Goal: Obtain resource: Download file/media

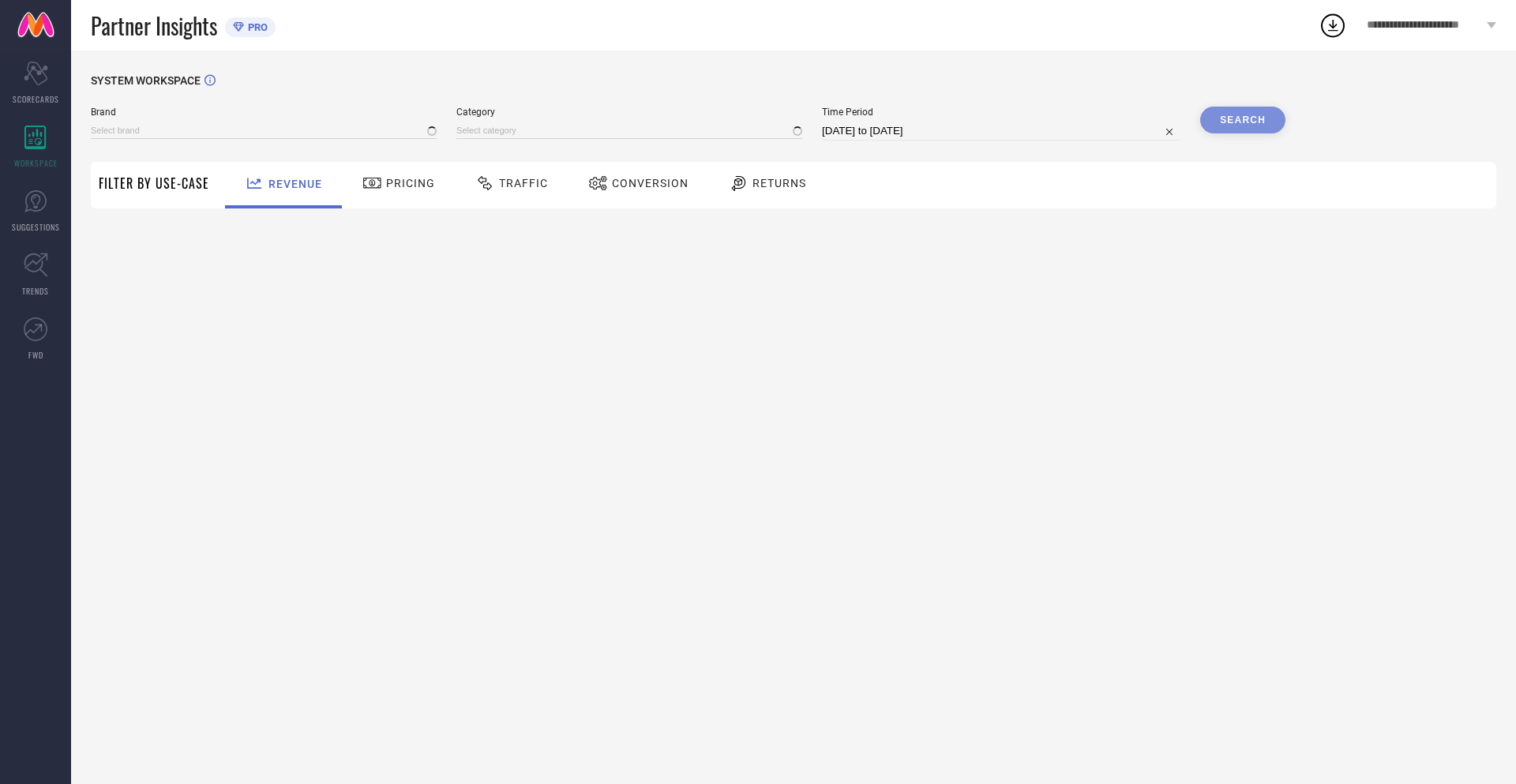
type input "NIKE"
type input "All"
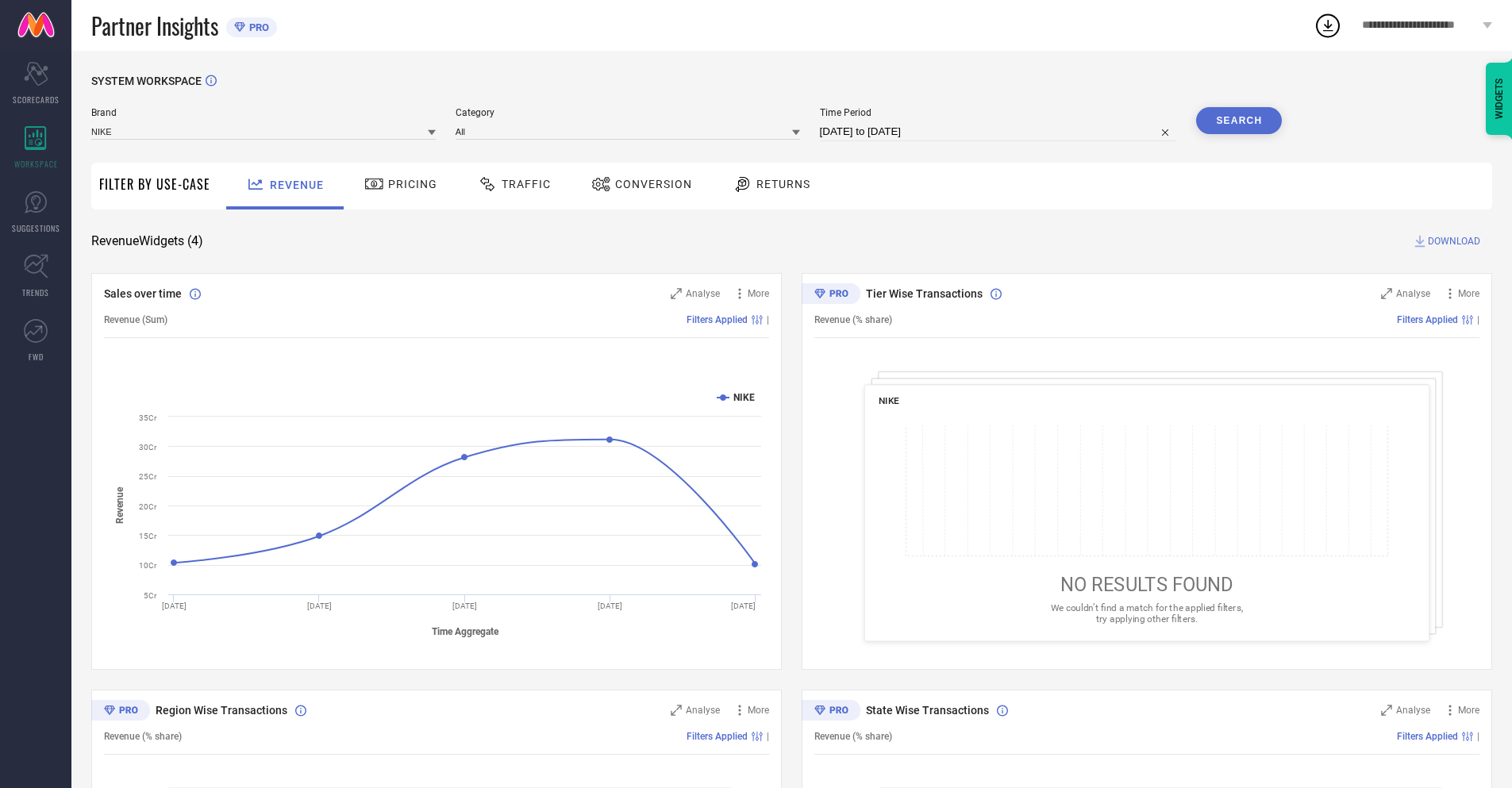
click at [636, 185] on span "Conversion" at bounding box center [654, 185] width 77 height 13
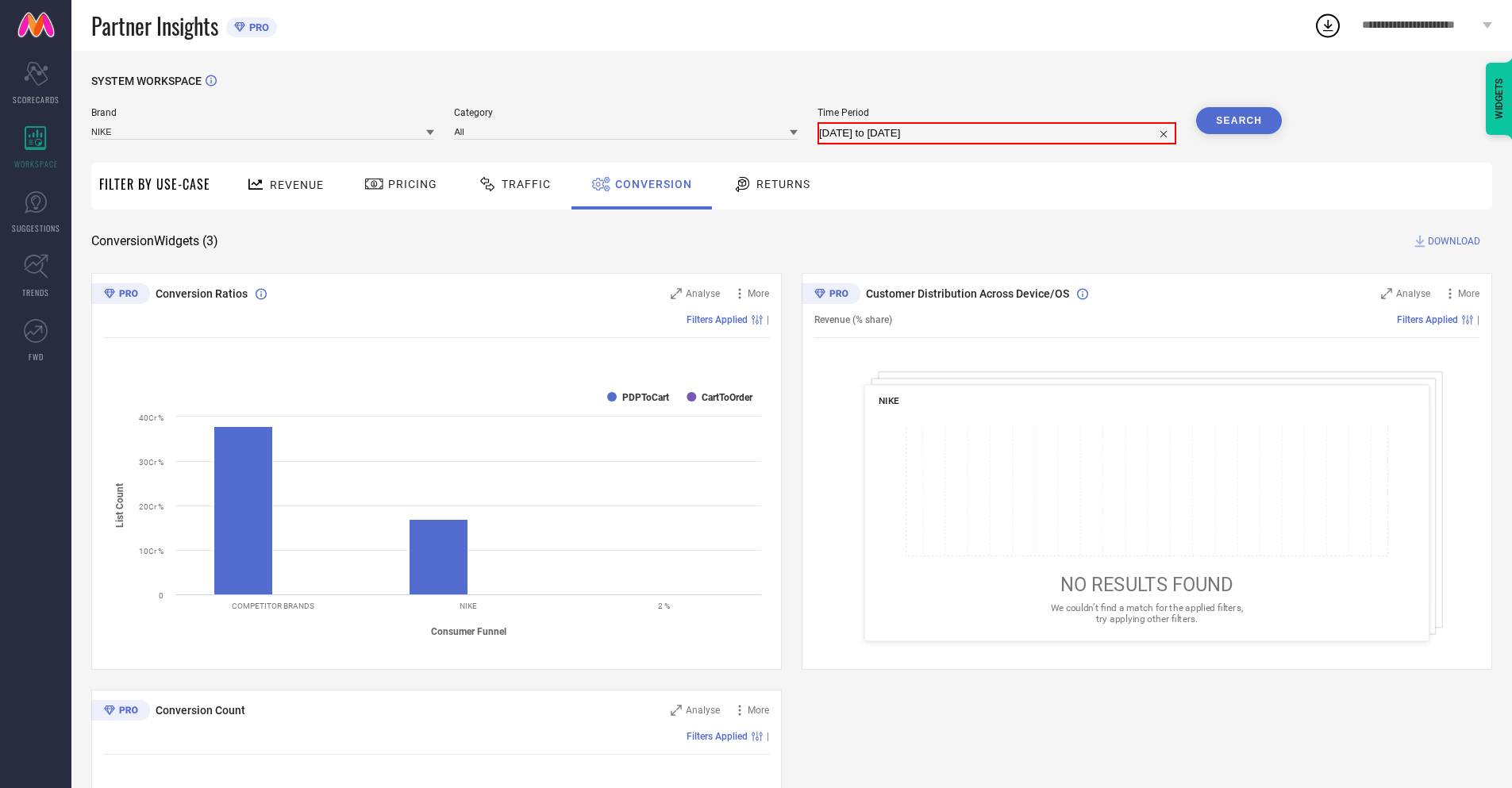
click at [996, 132] on input "[DATE] to [DATE]" at bounding box center [996, 133] width 355 height 19
select select "9"
select select "2025"
select select "10"
select select "2025"
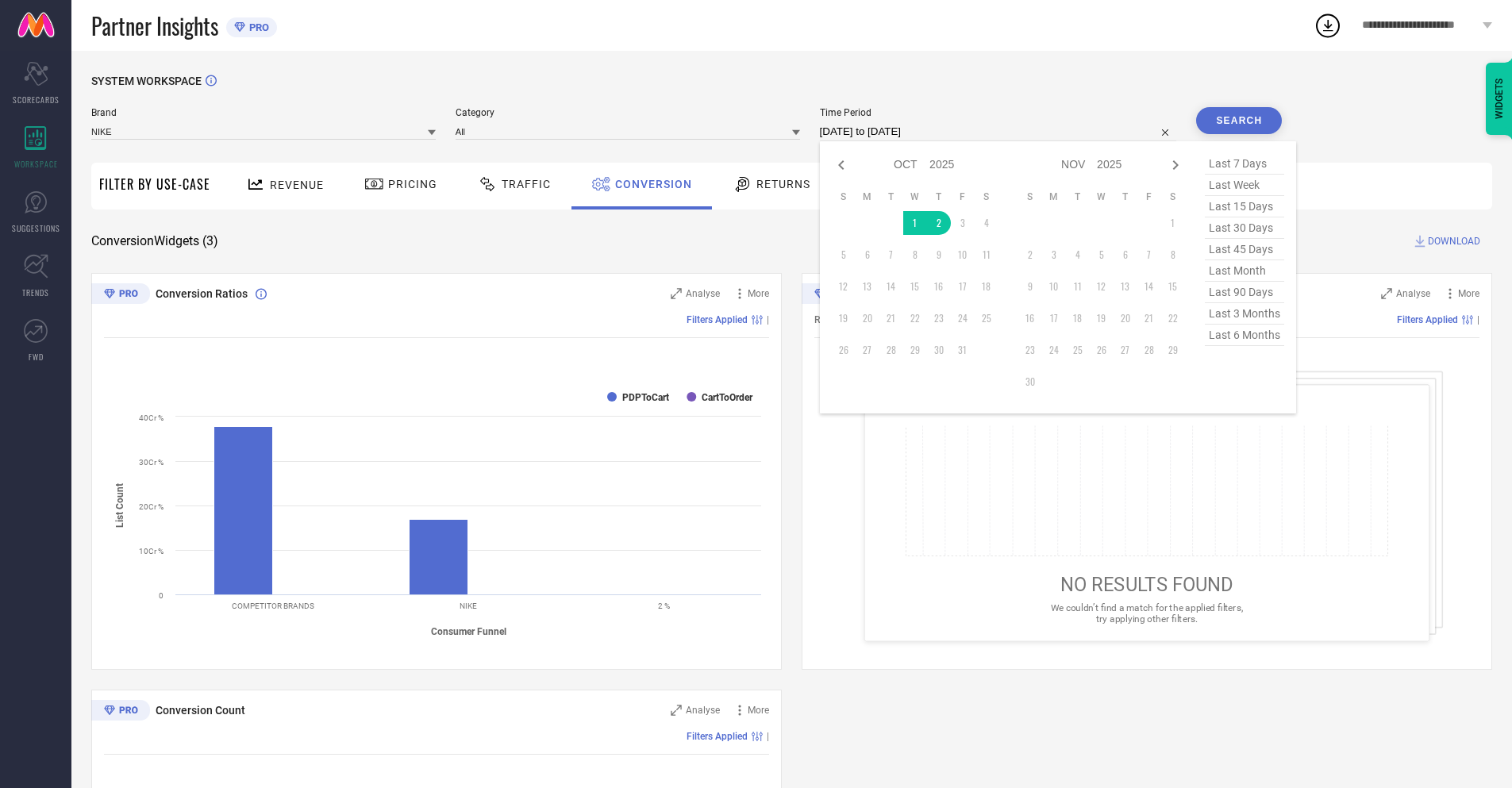
click at [936, 223] on td "2" at bounding box center [939, 223] width 24 height 24
type input "[DATE] to [DATE]"
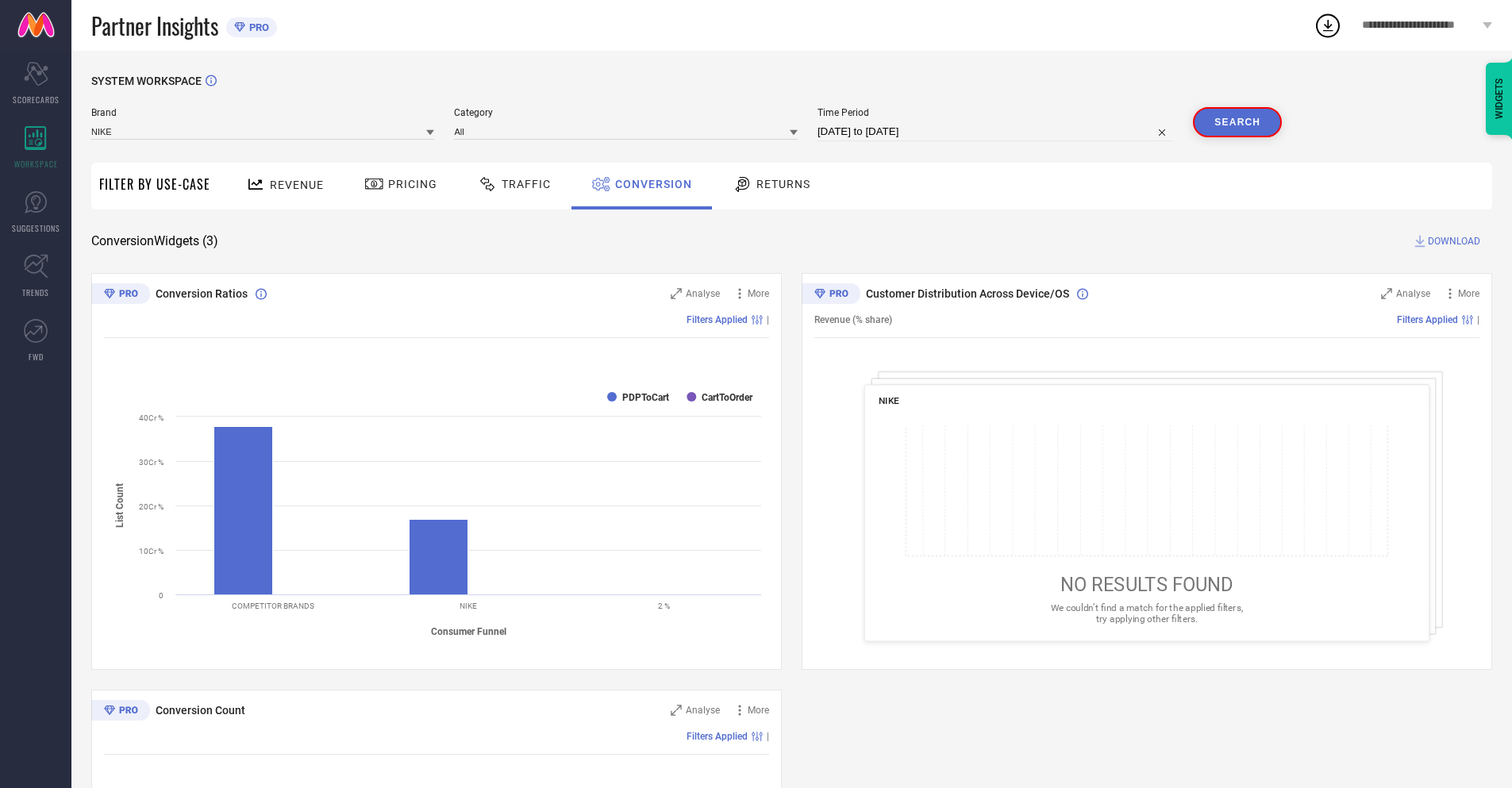
click at [1239, 121] on button "Search" at bounding box center [1237, 122] width 89 height 30
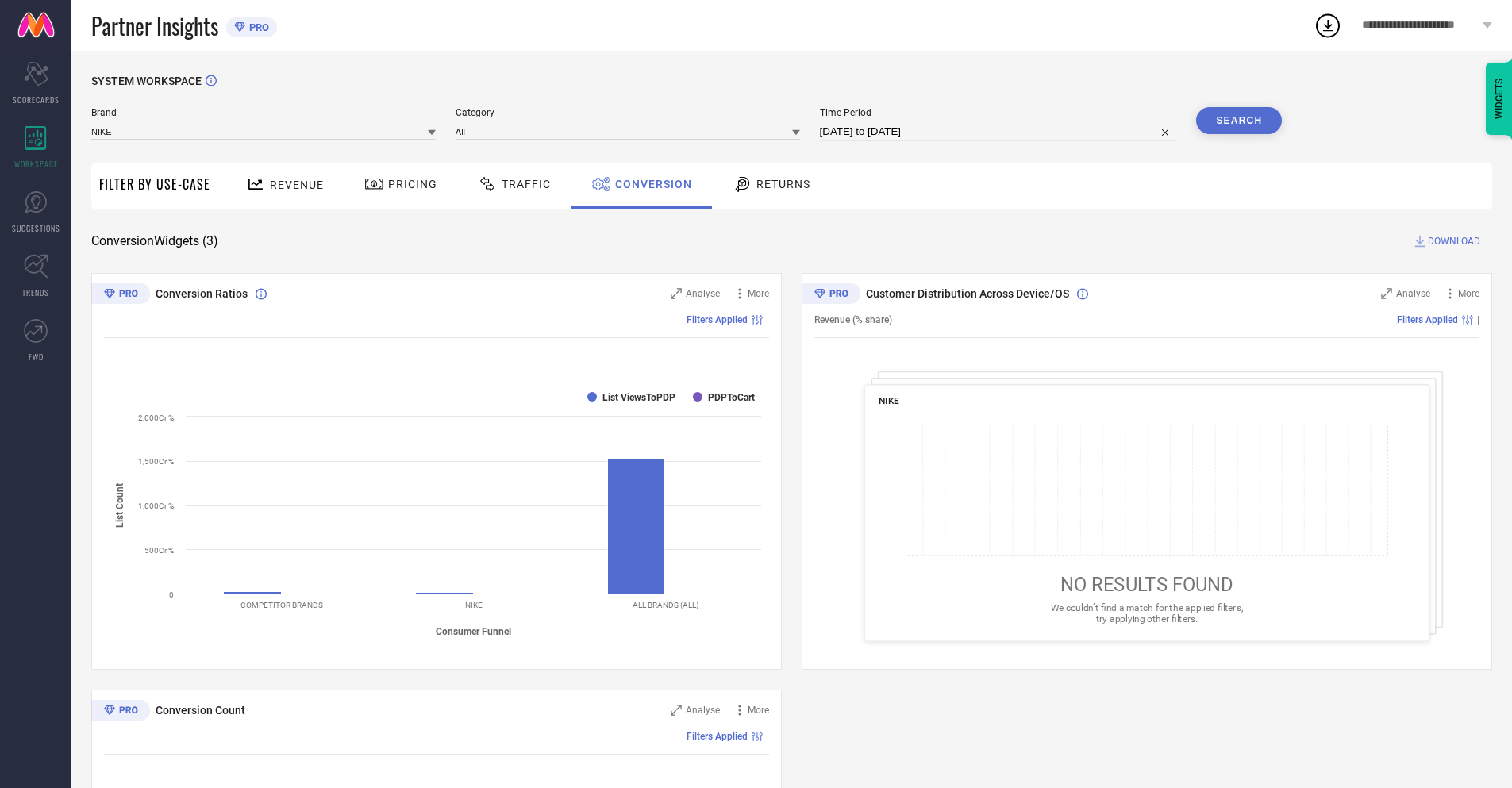
click at [1454, 241] on span "DOWNLOAD" at bounding box center [1454, 241] width 53 height 15
